Goal: Download file/media

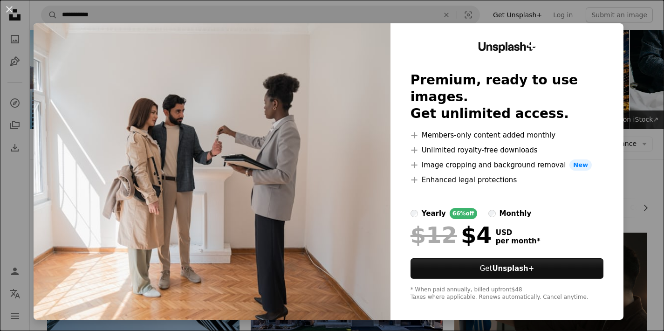
scroll to position [956, 0]
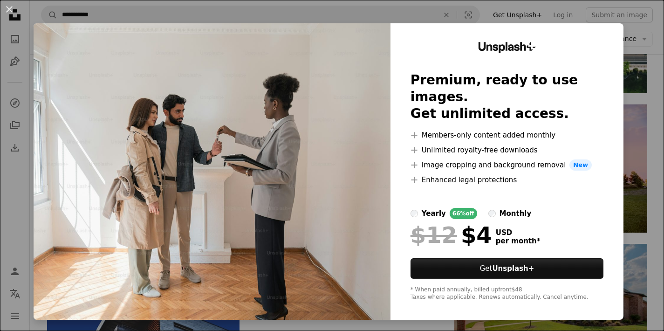
click at [623, 47] on div "Unsplash+ Premium, ready to use images. Get unlimited access. A plus sign Membe…" at bounding box center [506, 171] width 233 height 296
click at [645, 60] on div "An X shape Unsplash+ Premium, ready to use images. Get unlimited access. A plus…" at bounding box center [332, 165] width 664 height 331
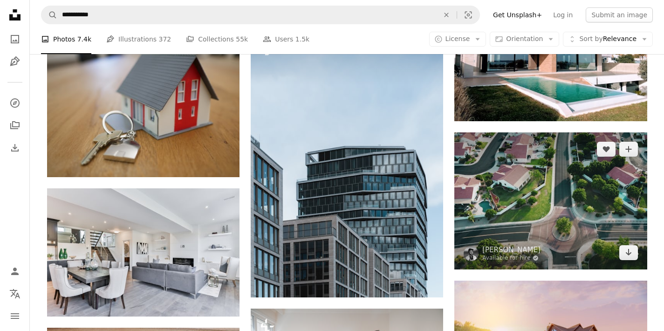
scroll to position [772, 0]
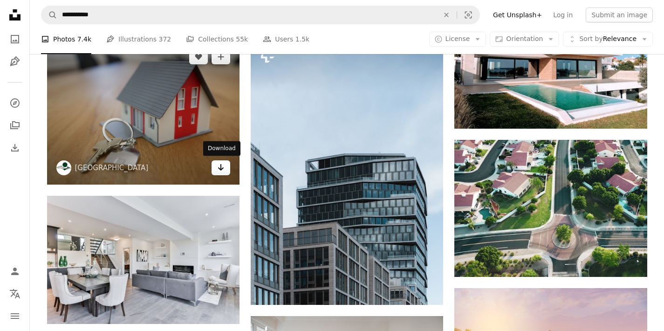
click at [214, 169] on link "Arrow pointing down" at bounding box center [221, 167] width 19 height 15
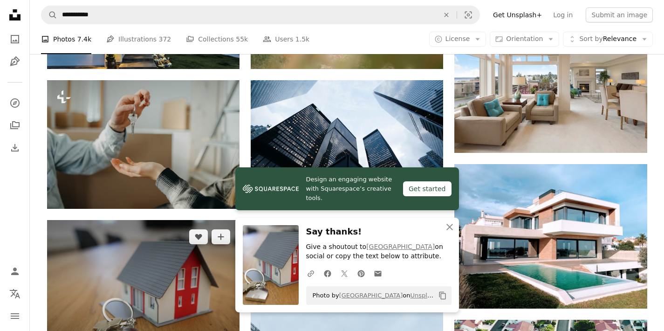
scroll to position [588, 0]
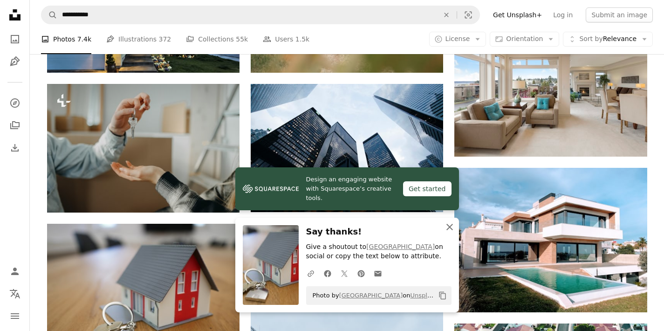
click at [448, 230] on icon "button" at bounding box center [449, 227] width 7 height 7
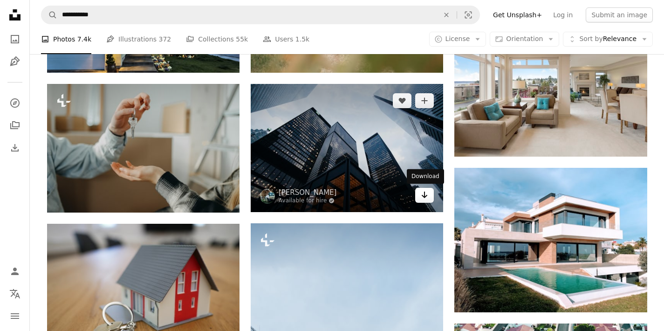
click at [423, 197] on icon "Arrow pointing down" at bounding box center [424, 194] width 7 height 11
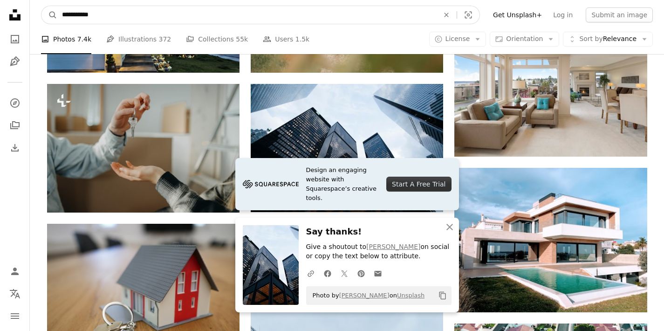
click at [166, 13] on input "**********" at bounding box center [246, 15] width 379 height 18
type input "*********"
click at [49, 15] on button "A magnifying glass" at bounding box center [49, 15] width 16 height 18
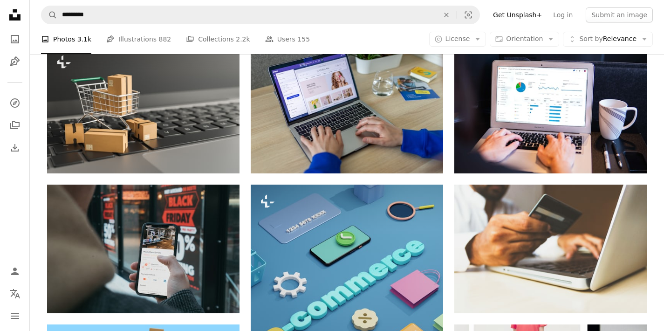
scroll to position [85, 0]
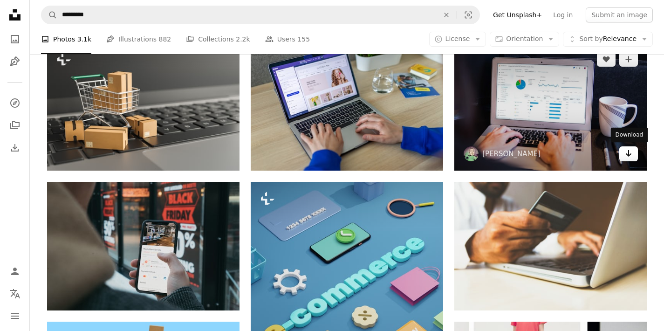
click at [625, 155] on icon "Arrow pointing down" at bounding box center [628, 153] width 7 height 11
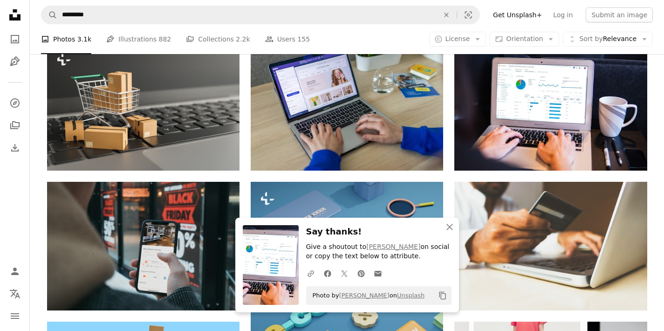
click at [155, 5] on nav "A magnifying glass ********* An X shape Visual search Filters Get Unsplash+ Log…" at bounding box center [347, 15] width 634 height 30
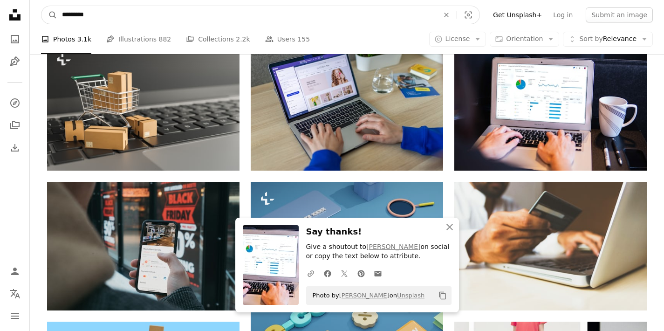
click at [155, 15] on input "*********" at bounding box center [246, 15] width 379 height 18
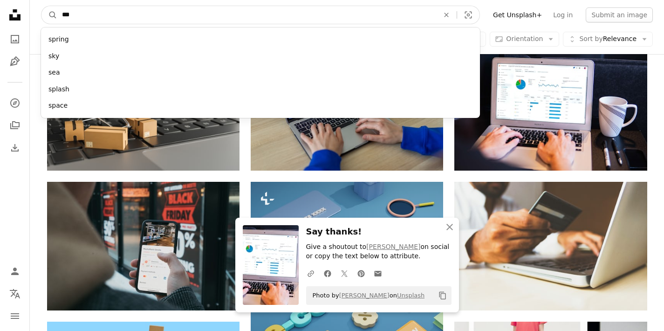
type input "****"
click at [49, 15] on button "A magnifying glass" at bounding box center [49, 15] width 16 height 18
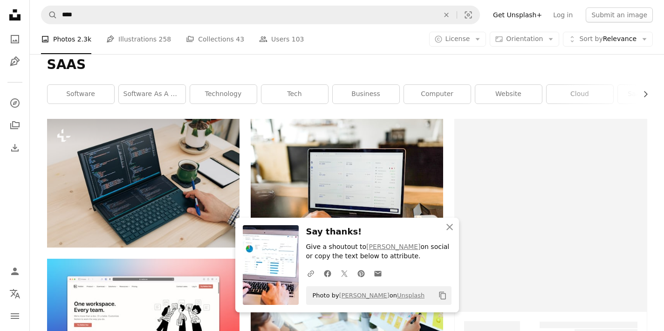
scroll to position [115, 0]
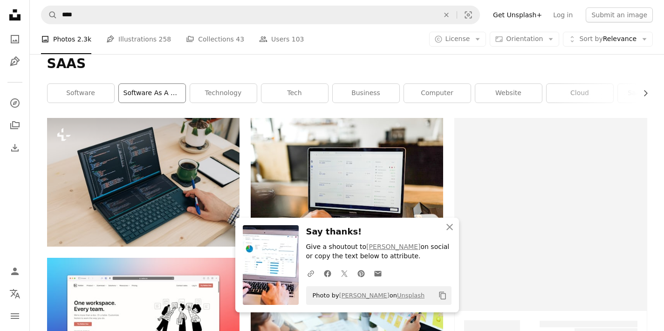
click at [159, 87] on link "software as a service" at bounding box center [152, 93] width 67 height 19
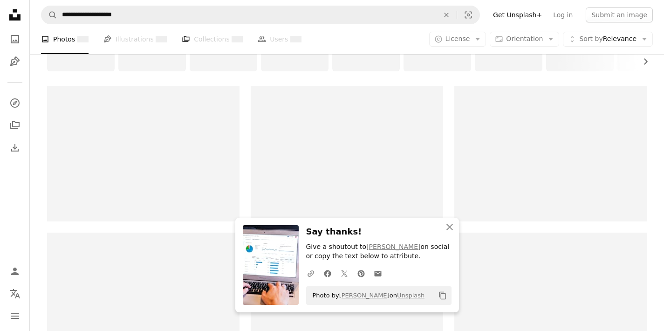
scroll to position [197, 0]
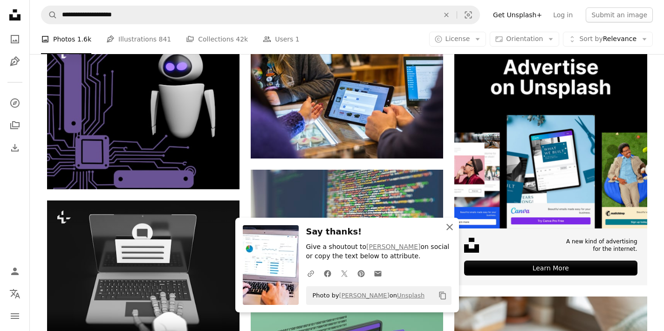
click at [450, 229] on icon "button" at bounding box center [449, 227] width 7 height 7
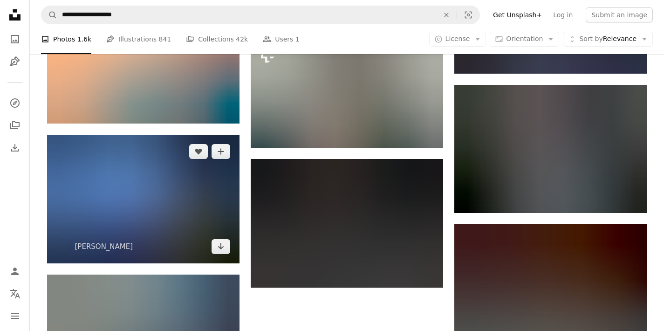
scroll to position [977, 0]
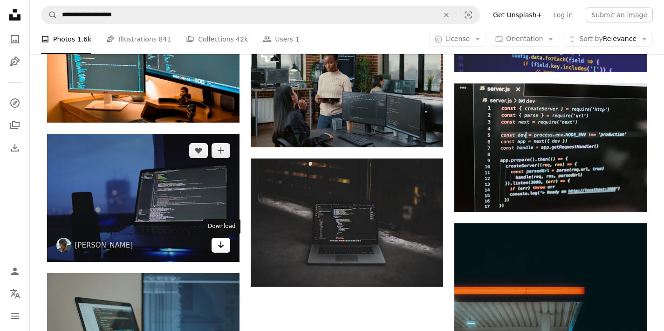
click at [220, 247] on icon "Download" at bounding box center [221, 244] width 6 height 7
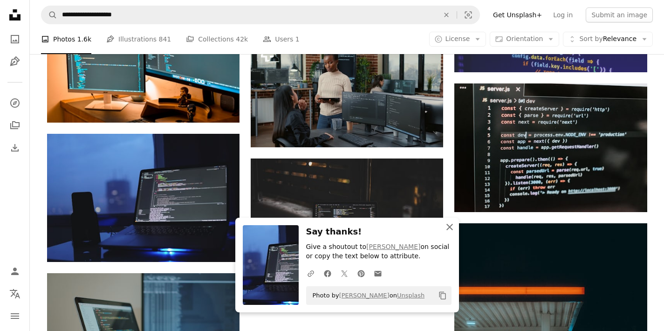
click at [448, 232] on icon "An X shape" at bounding box center [449, 226] width 11 height 11
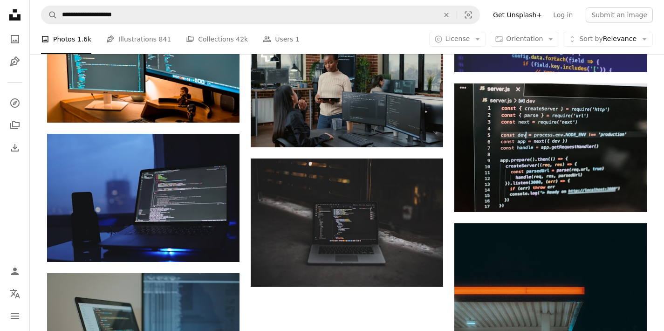
click at [449, 231] on icon "An X shape" at bounding box center [449, 236] width 11 height 11
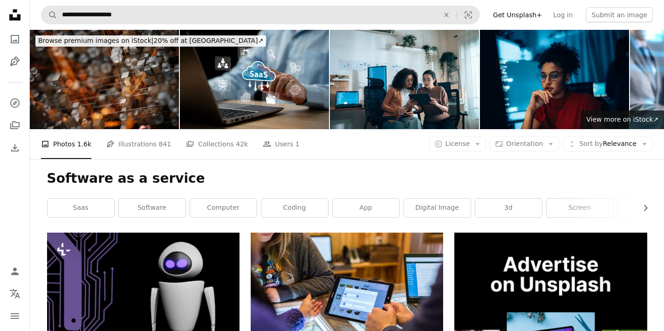
scroll to position [0, 0]
